Goal: Task Accomplishment & Management: Contribute content

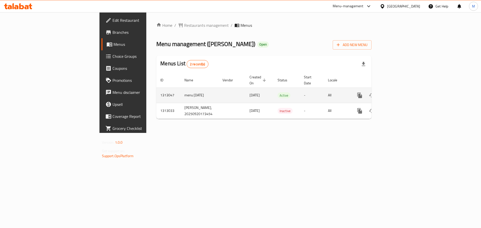
click at [398, 92] on icon "enhanced table" at bounding box center [395, 95] width 6 height 6
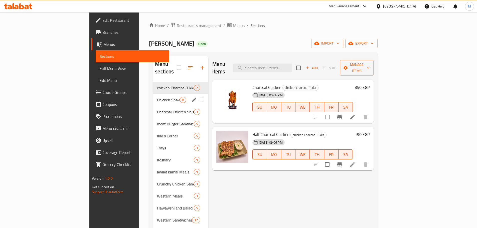
click at [153, 97] on div "Chicken Shawarma 8" at bounding box center [180, 100] width 55 height 12
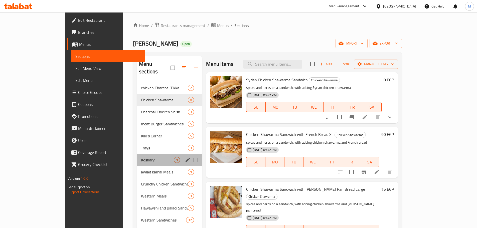
click at [137, 157] on div "Koshary 9" at bounding box center [169, 160] width 65 height 12
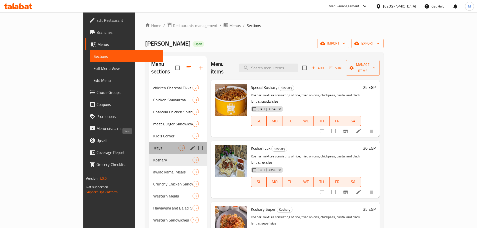
click at [153, 145] on span "Trays" at bounding box center [165, 148] width 25 height 6
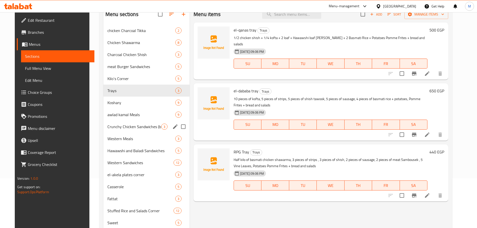
scroll to position [50, 0]
click at [131, 130] on div "Crunchy Chicken Sandwiches (bun Bread) 3" at bounding box center [146, 126] width 86 height 12
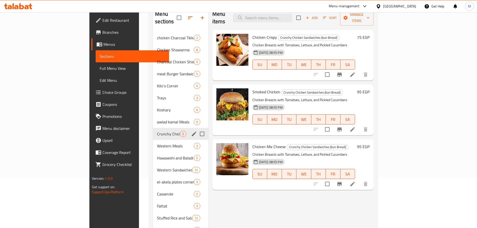
scroll to position [127, 0]
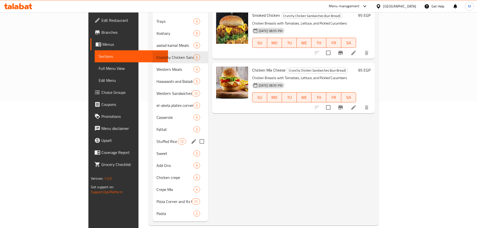
click at [152, 135] on div "Stuffed Rice and Salads Corner 12" at bounding box center [180, 141] width 56 height 12
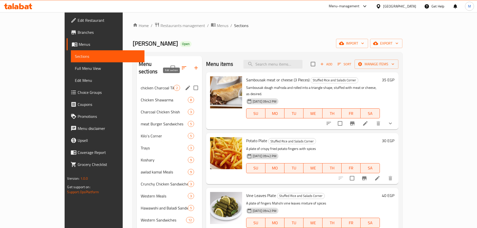
click at [185, 85] on icon "edit" at bounding box center [188, 88] width 6 height 6
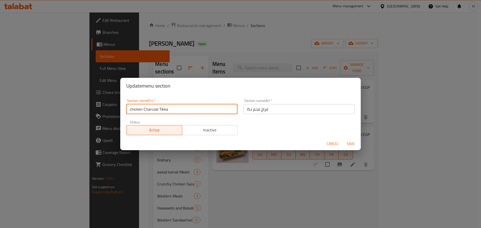
drag, startPoint x: 131, startPoint y: 110, endPoint x: 125, endPoint y: 111, distance: 6.4
click at [125, 111] on div "Section name(En)   * chicken Charcoal Tikka Section name(En) *" at bounding box center [181, 106] width 117 height 21
type input "Chicken Charcoal Tikka"
click at [356, 146] on span "Save" at bounding box center [350, 144] width 12 height 6
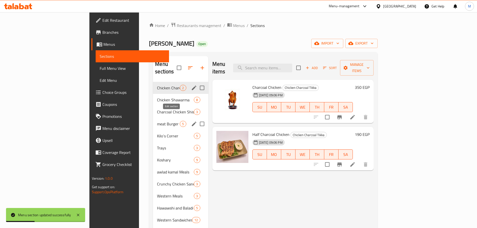
click at [191, 121] on icon "edit" at bounding box center [194, 124] width 6 height 6
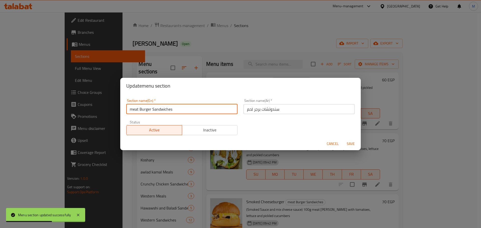
drag, startPoint x: 131, startPoint y: 108, endPoint x: 132, endPoint y: 111, distance: 3.0
click at [132, 111] on input "meat Burger Sandwiches" at bounding box center [181, 109] width 111 height 10
type input "Meat Burger Sandwiches"
click at [347, 146] on span "Save" at bounding box center [350, 144] width 12 height 6
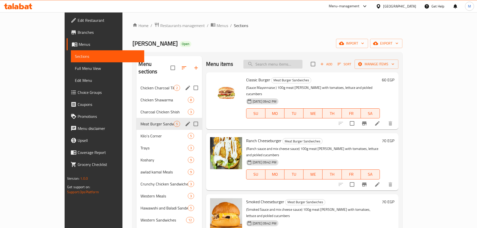
click at [297, 68] on input "search" at bounding box center [272, 64] width 59 height 9
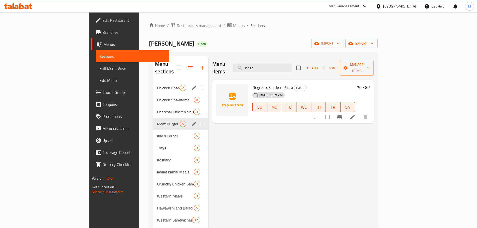
type input "negr"
click at [369, 84] on h6 "70 EGP" at bounding box center [363, 87] width 13 height 7
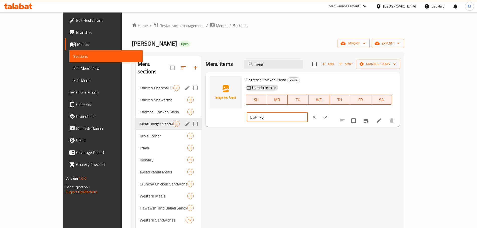
drag, startPoint x: 396, startPoint y: 84, endPoint x: 381, endPoint y: 86, distance: 15.9
click at [307, 112] on div "EGP 70 ​" at bounding box center [277, 117] width 61 height 10
type input "85"
click at [328, 115] on icon "ok" at bounding box center [325, 117] width 5 height 5
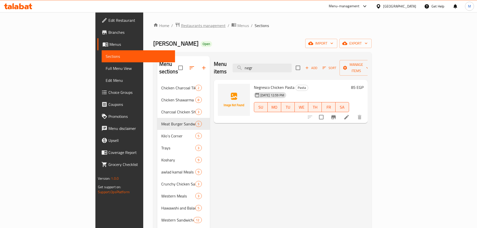
click at [181, 26] on span "Restaurants management" at bounding box center [203, 26] width 45 height 6
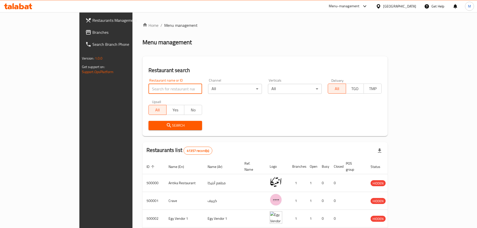
click at [148, 90] on input "search" at bounding box center [175, 89] width 54 height 10
paste input "657784"
type input "657784"
click button "Search" at bounding box center [175, 125] width 54 height 9
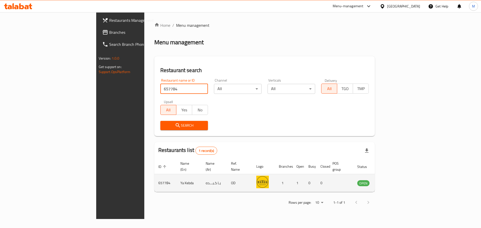
click at [388, 182] on icon "enhanced table" at bounding box center [387, 183] width 2 height 2
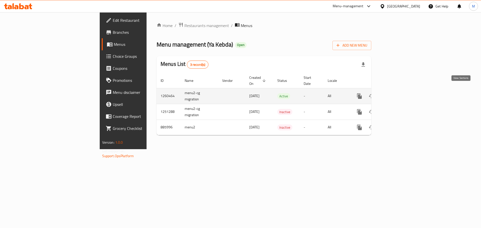
click at [398, 93] on icon "enhanced table" at bounding box center [395, 96] width 6 height 6
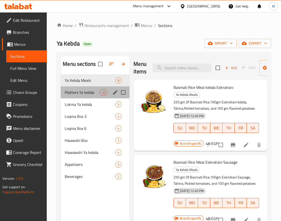
click at [90, 97] on div "Platters Ya kebda 10" at bounding box center [95, 92] width 69 height 12
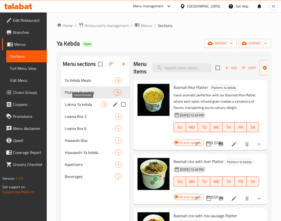
click at [89, 104] on span "Lokma Ya kebda" at bounding box center [83, 104] width 37 height 6
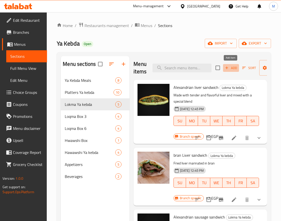
click at [232, 69] on span "Add" at bounding box center [231, 68] width 14 height 6
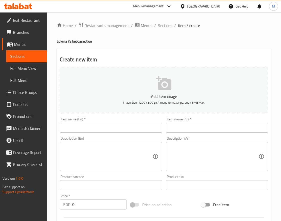
click at [155, 94] on p "Add item image" at bounding box center [164, 96] width 193 height 6
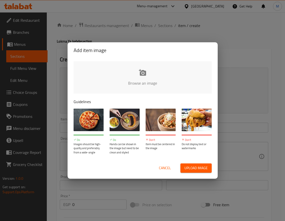
type input "C:\fakepath\50344f59-c241-4cab-a3ff-1e9d8fd1ee09.jpg"
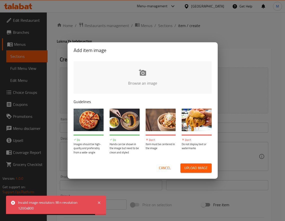
click at [165, 166] on span "Cancel" at bounding box center [165, 168] width 12 height 6
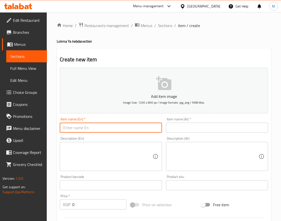
click at [134, 126] on input "text" at bounding box center [111, 128] width 102 height 10
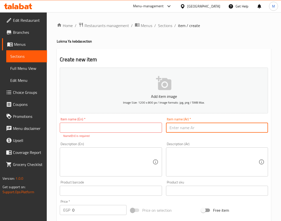
click at [185, 128] on input "text" at bounding box center [217, 128] width 102 height 10
type input "ش"
type input "ساندوتش كفتة جريل"
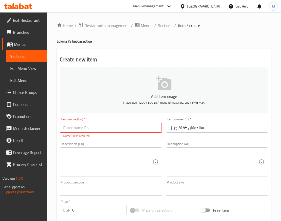
click at [100, 129] on input "text" at bounding box center [111, 128] width 102 height 10
type input "Kofta Grill Sandwich"
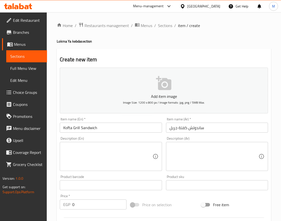
click at [157, 50] on div "Create new item Add item image Image Size: 1200 x 800 px / Image formats: jpg, …" at bounding box center [164, 194] width 214 height 291
click at [191, 155] on textarea at bounding box center [214, 157] width 89 height 24
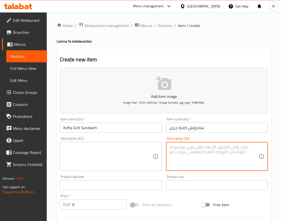
paste textarea "ساندوتش كفتة مشوية على الفحم في عيش [PERSON_NAME]، مليان ريحة التتبيلة وعصارة ا…"
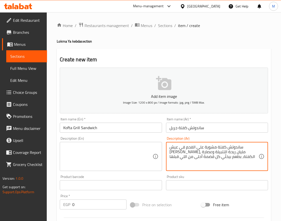
type textarea "ساندوتش كفتة مشوية على الفحم في عيش [PERSON_NAME]، مليان ريحة التتبيلة وعصارة ا…"
click at [202, 151] on textarea "ساندوتش كفتة مشوية على الفحم في عيش [PERSON_NAME]، مليان ريحة التتبيلة وعصارة ا…" at bounding box center [214, 157] width 89 height 24
click at [189, 151] on textarea "ساندوتش كفتة مشوية على الفحم في عيش [PERSON_NAME]، مليان ريحة التتبيلة وعصارة ا…" at bounding box center [214, 157] width 89 height 24
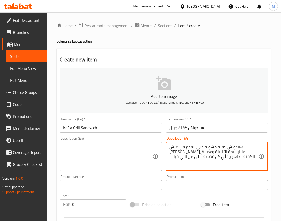
click at [189, 151] on textarea "ساندوتش كفتة مشوية على الفحم في عيش [PERSON_NAME]، مليان ريحة التتبيلة وعصارة ا…" at bounding box center [214, 157] width 89 height 24
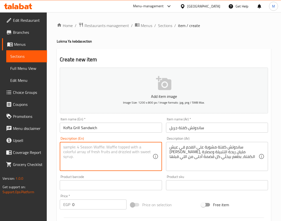
click at [108, 148] on textarea at bounding box center [107, 157] width 89 height 24
paste textarea "A charcoal-grilled kofta sandwich in soft Fino bread, full of the aroma of the …"
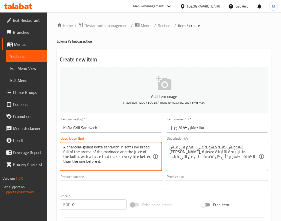
type textarea "A charcoal-grilled kofta sandwich in soft Fino bread, full of the aroma of the …"
click at [84, 200] on input "0" at bounding box center [99, 204] width 54 height 10
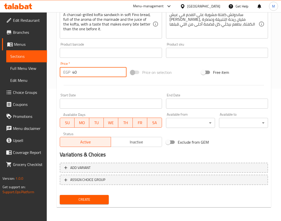
scroll to position [133, 0]
type input "40"
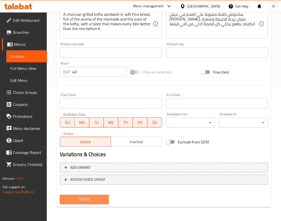
click at [70, 197] on span "Create" at bounding box center [84, 199] width 41 height 6
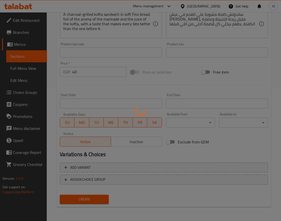
type input "0"
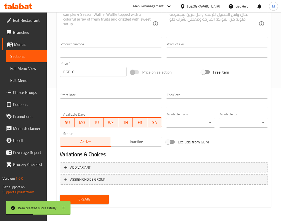
scroll to position [0, 0]
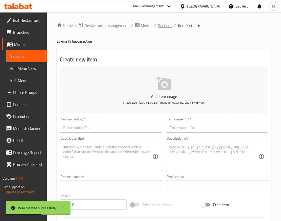
click at [158, 26] on span "Sections" at bounding box center [165, 26] width 14 height 6
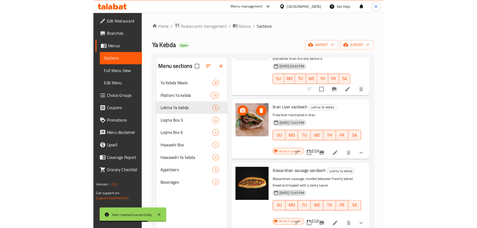
scroll to position [75, 0]
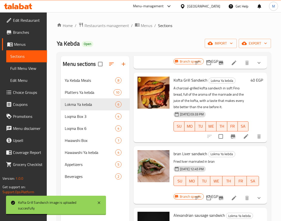
click at [153, 126] on div at bounding box center [154, 108] width 36 height 66
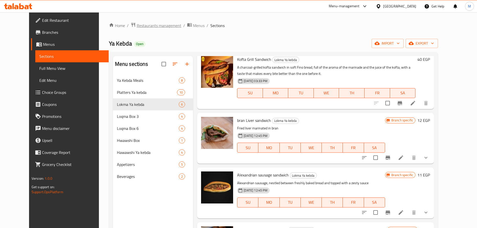
click at [137, 24] on span "Restaurants management" at bounding box center [159, 26] width 45 height 6
